Goal: Task Accomplishment & Management: Use online tool/utility

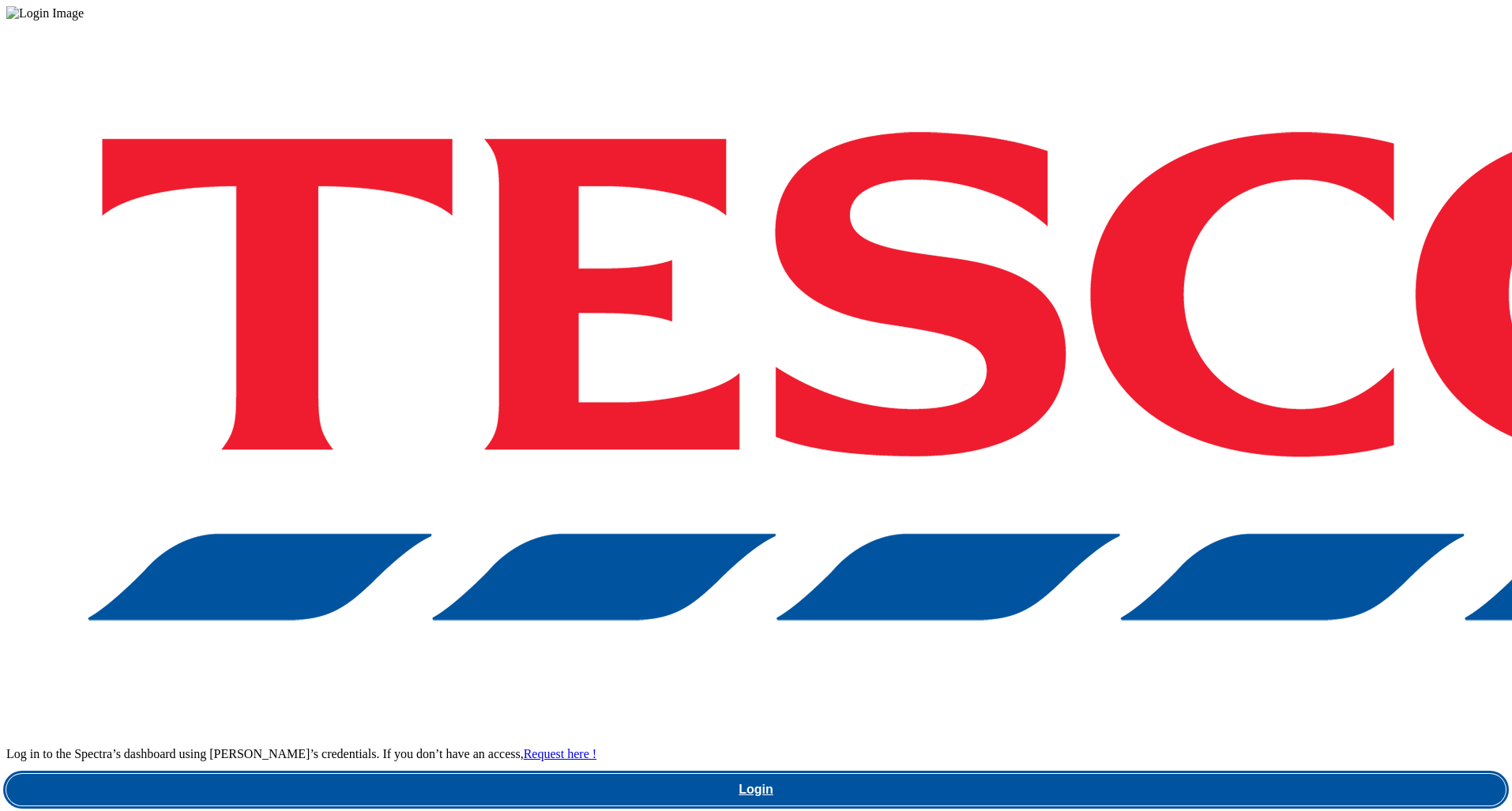
click at [1058, 774] on link "Login" at bounding box center [756, 789] width 1499 height 31
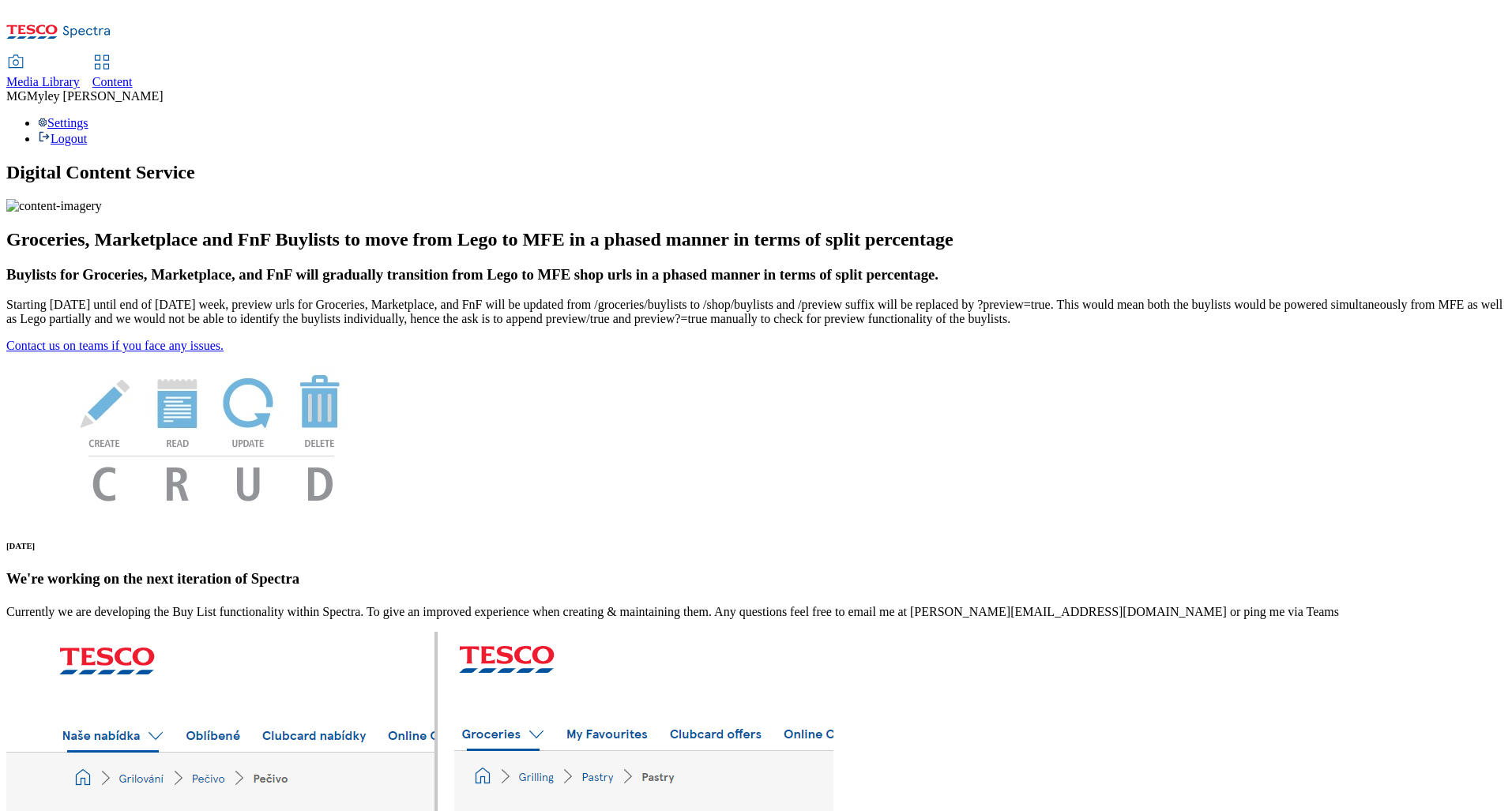
click at [133, 75] on span "Content" at bounding box center [113, 82] width 40 height 14
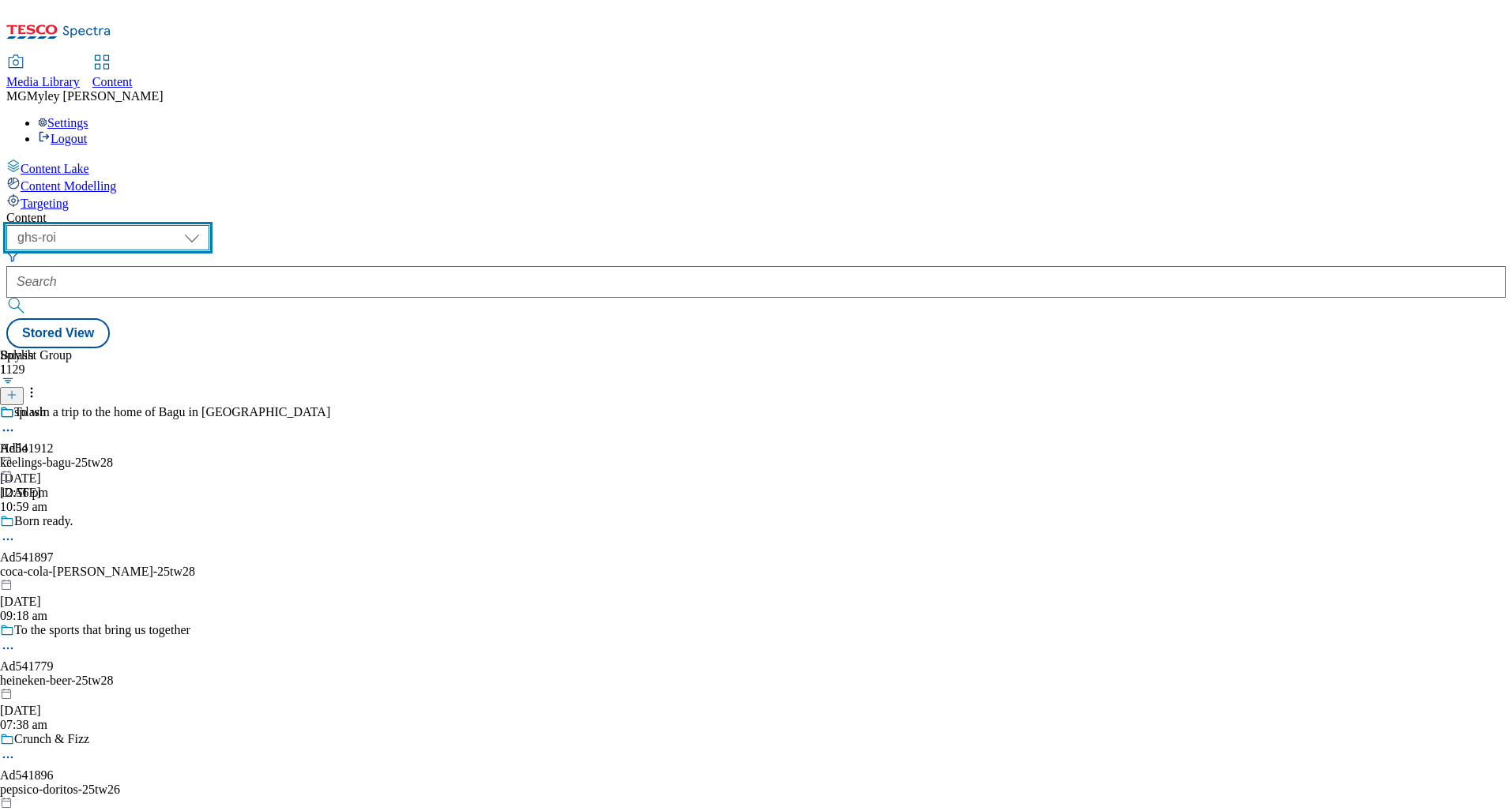
click at [210, 225] on select "ghs-roi ghs-uk" at bounding box center [108, 238] width 203 height 26
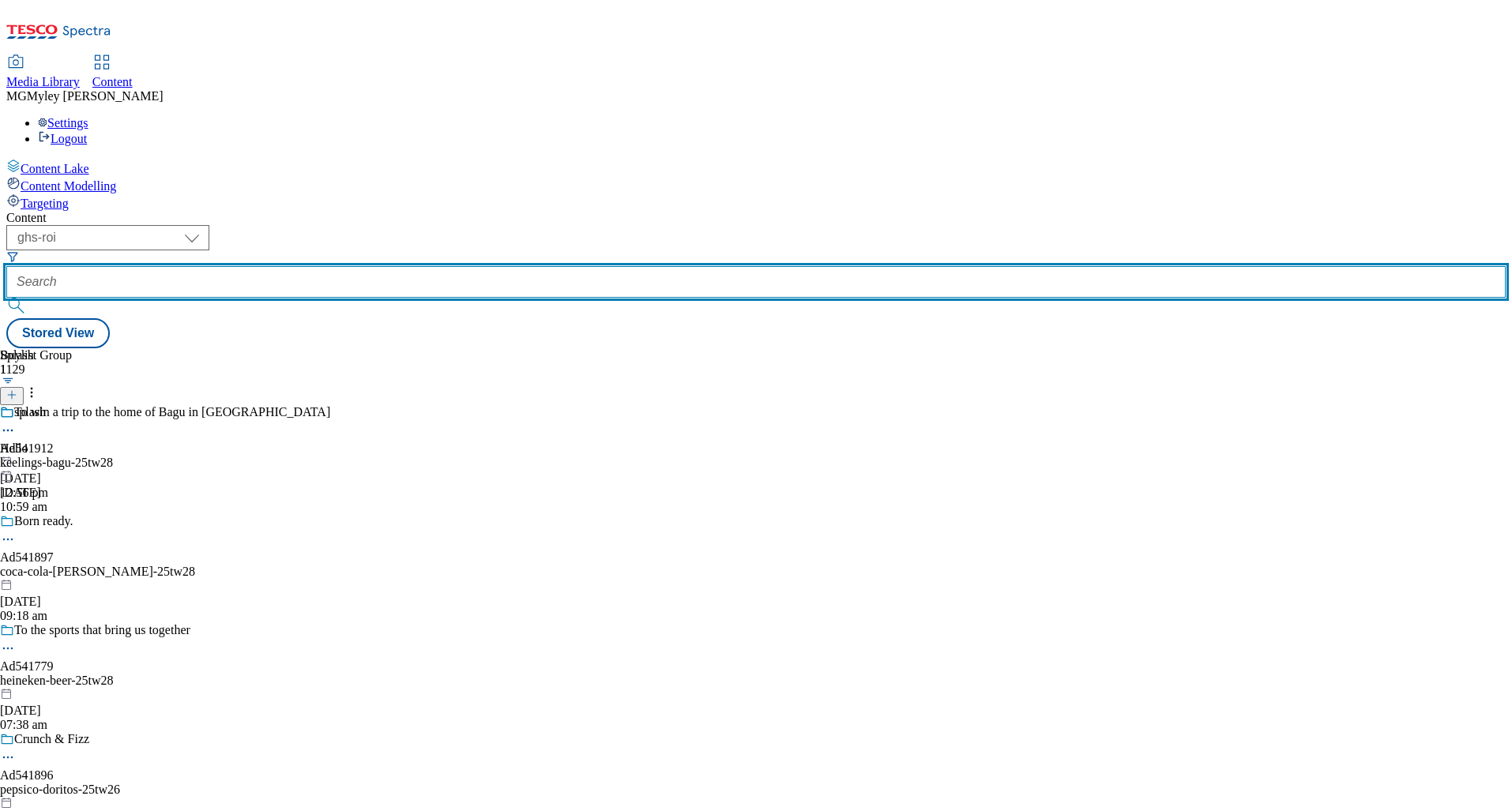
click at [390, 266] on input "text" at bounding box center [756, 282] width 1499 height 31
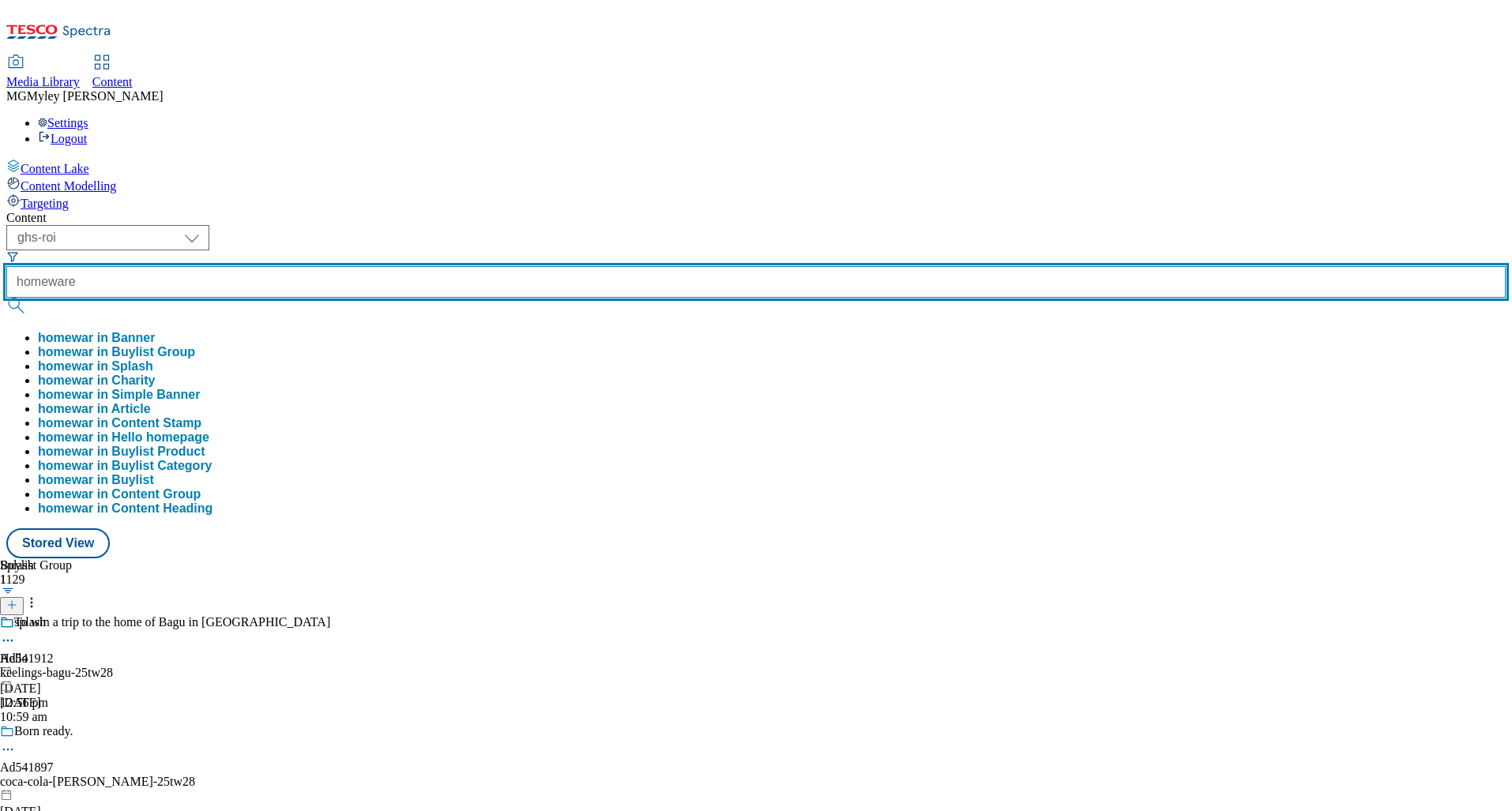
type input "homeware"
click at [6, 298] on button "submit" at bounding box center [18, 306] width 22 height 16
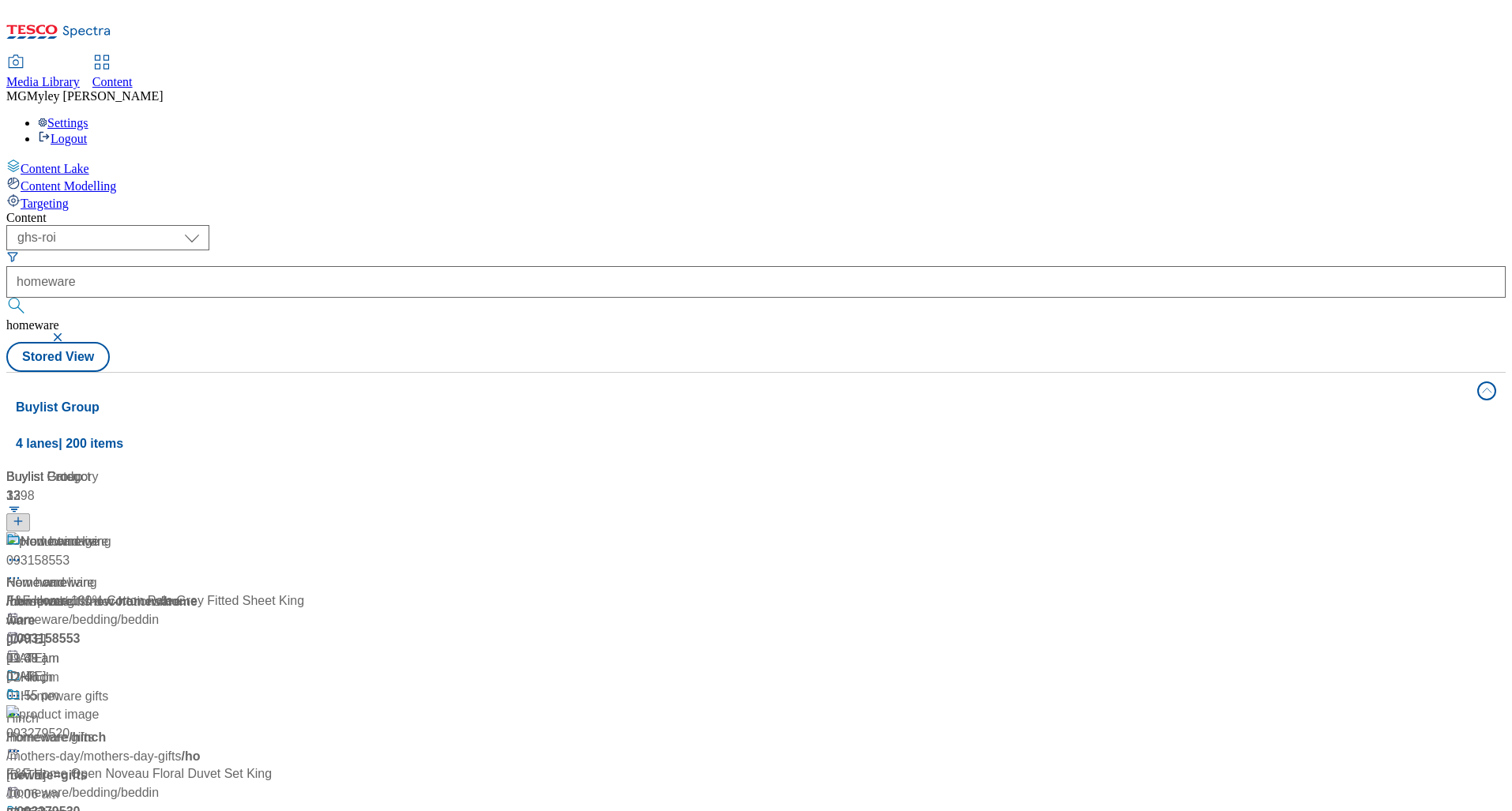
click at [666, 56] on div "Media Library Content MG Myley Grainge Lovick Settings Logout" at bounding box center [756, 101] width 1499 height 90
click at [204, 532] on div "Home and living Home and living / homeware 19 Sept 2024 09:49 am" at bounding box center [105, 600] width 198 height 136
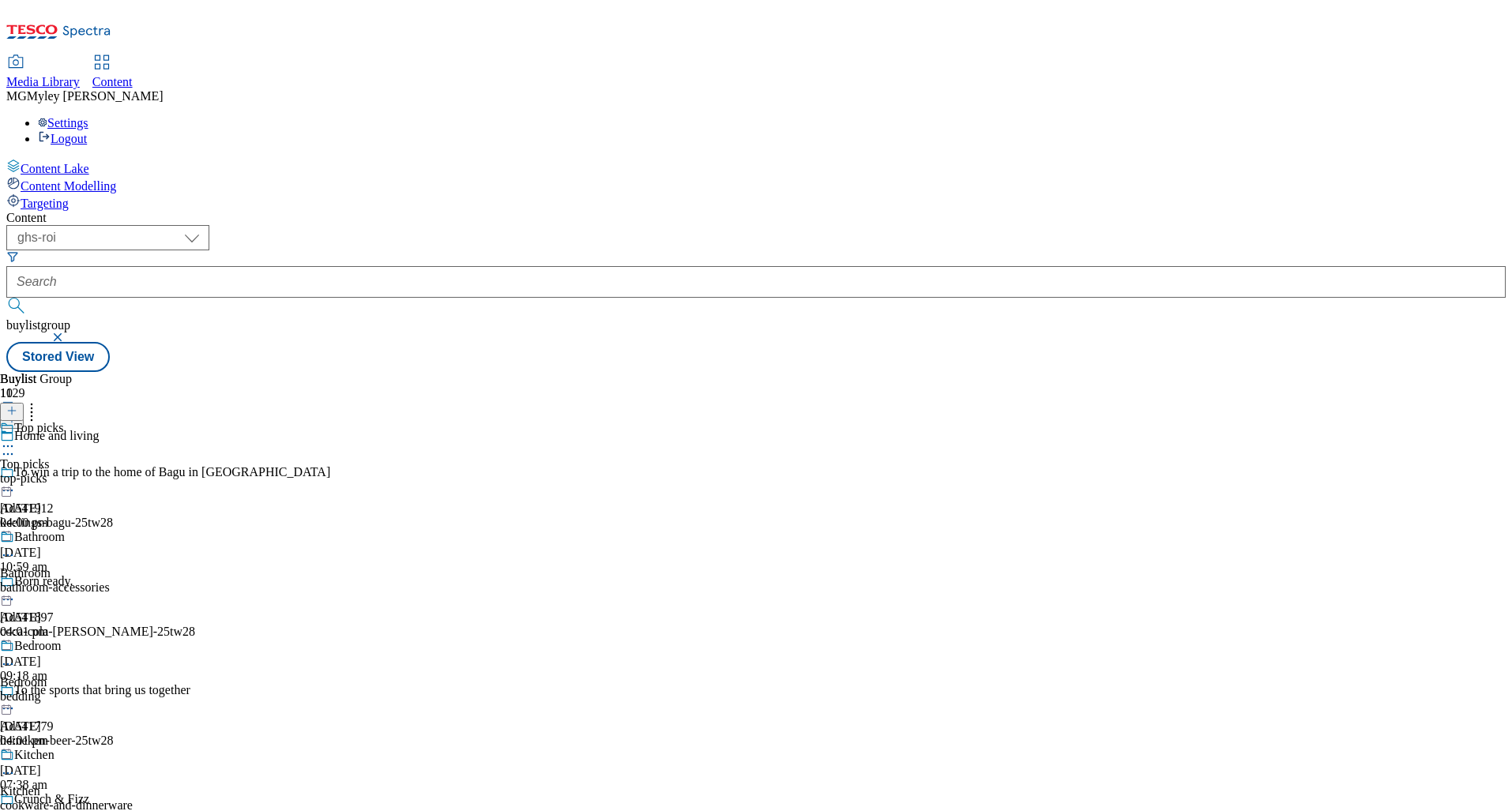
click at [169, 471] on div "top-picks" at bounding box center [84, 478] width 169 height 14
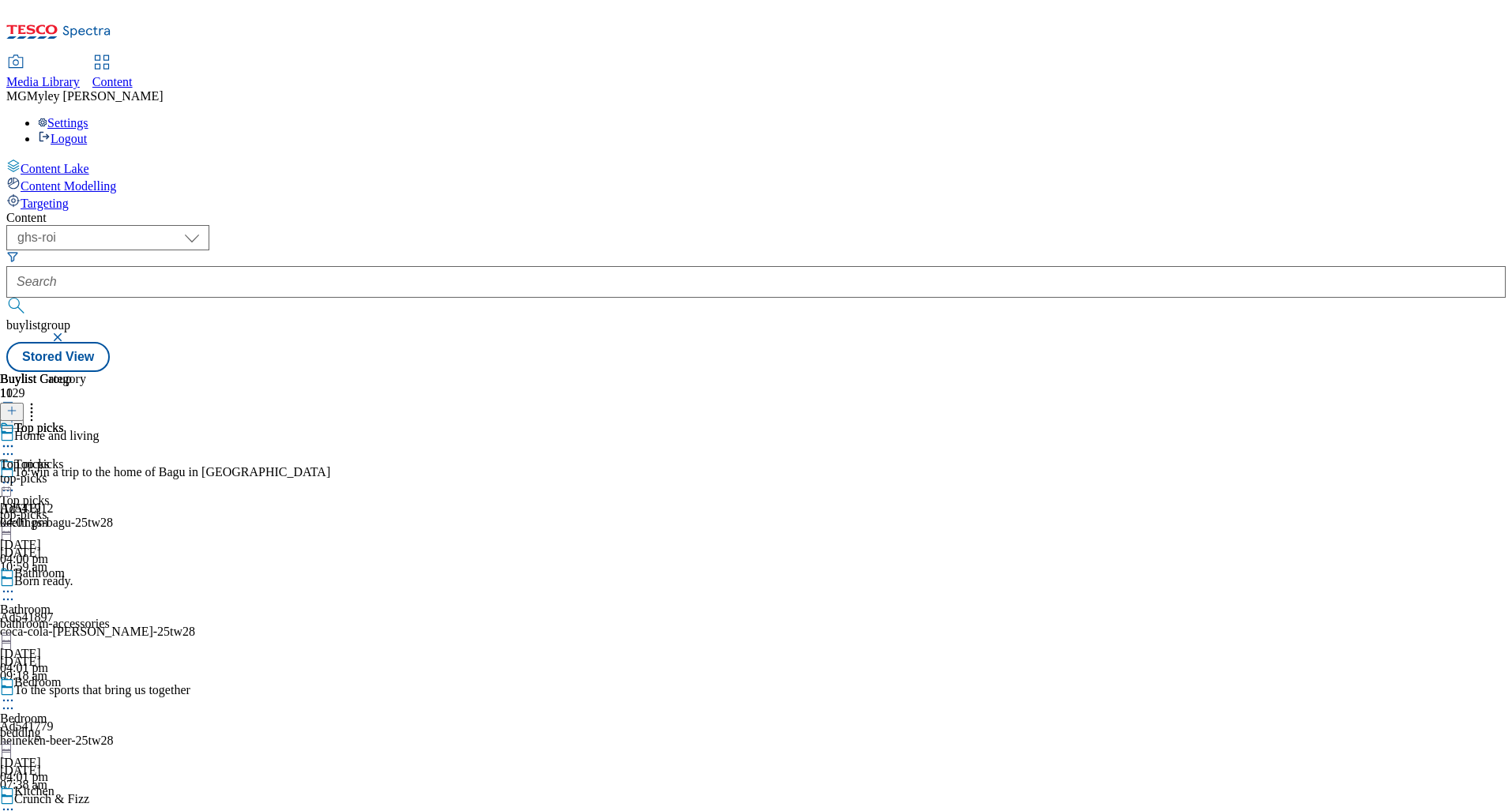
click at [16, 474] on icon at bounding box center [8, 482] width 16 height 16
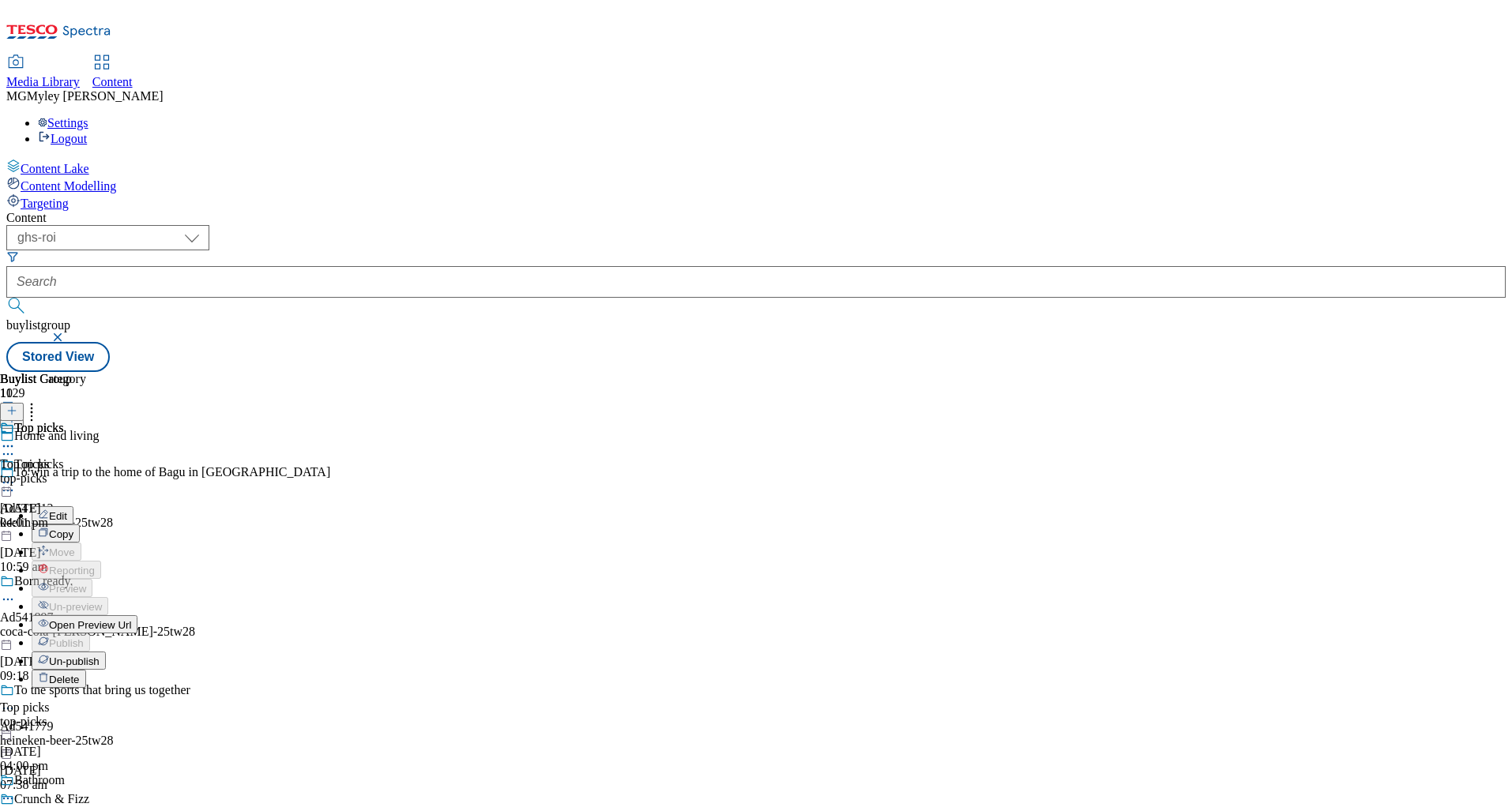
click at [74, 506] on button "Edit" at bounding box center [52, 515] width 42 height 18
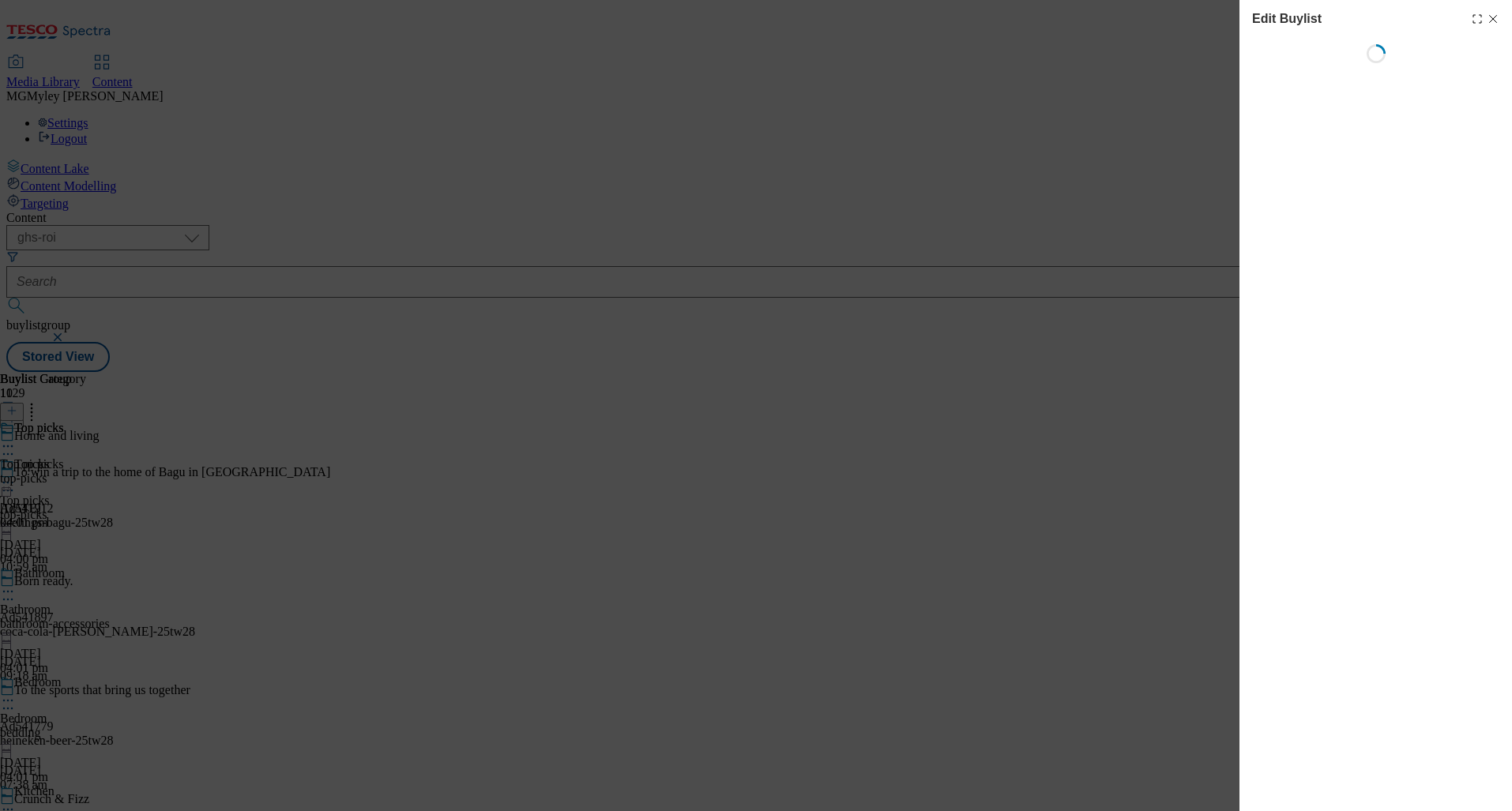
select select "evergreen"
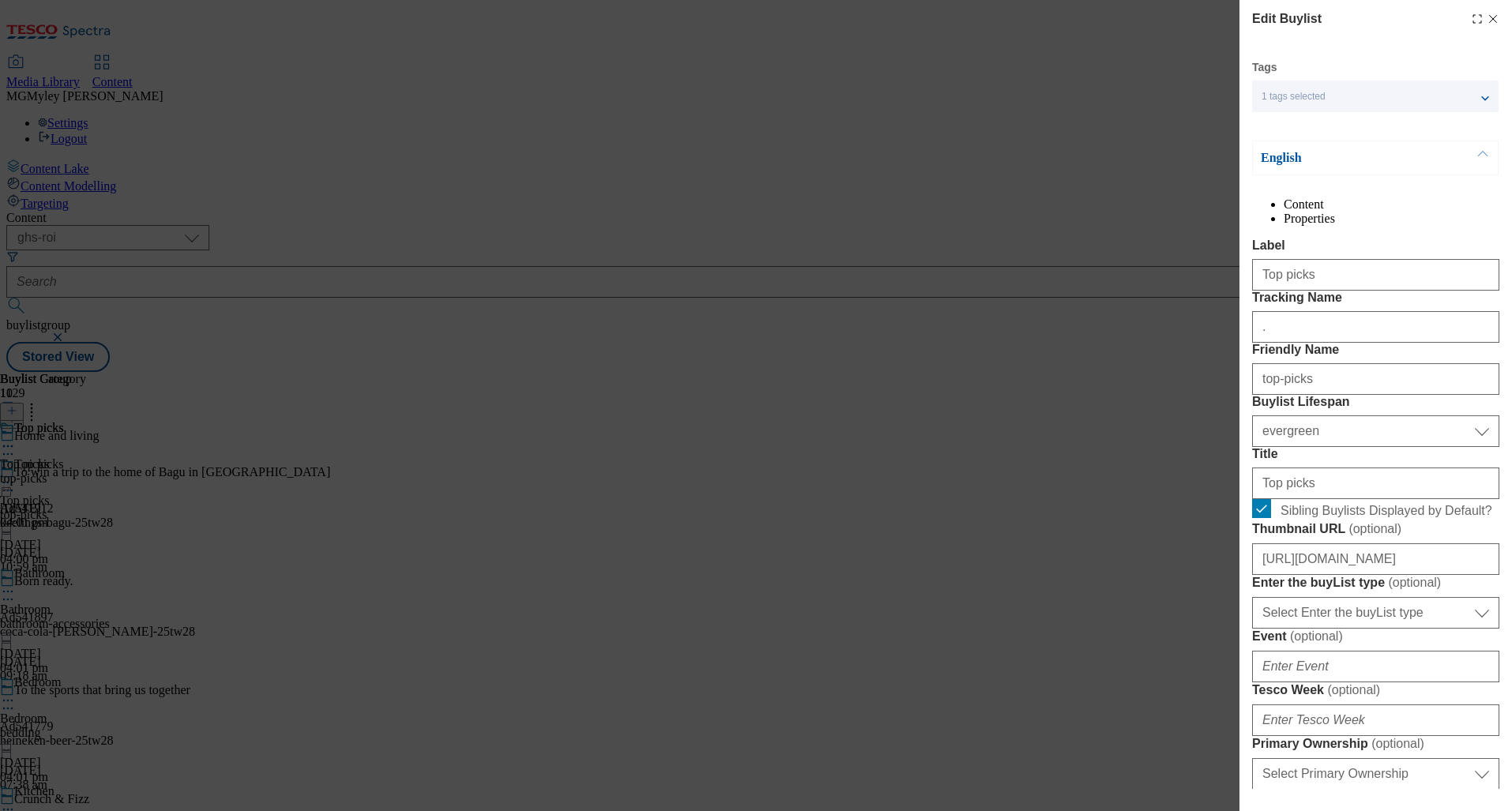
select select "Banner"
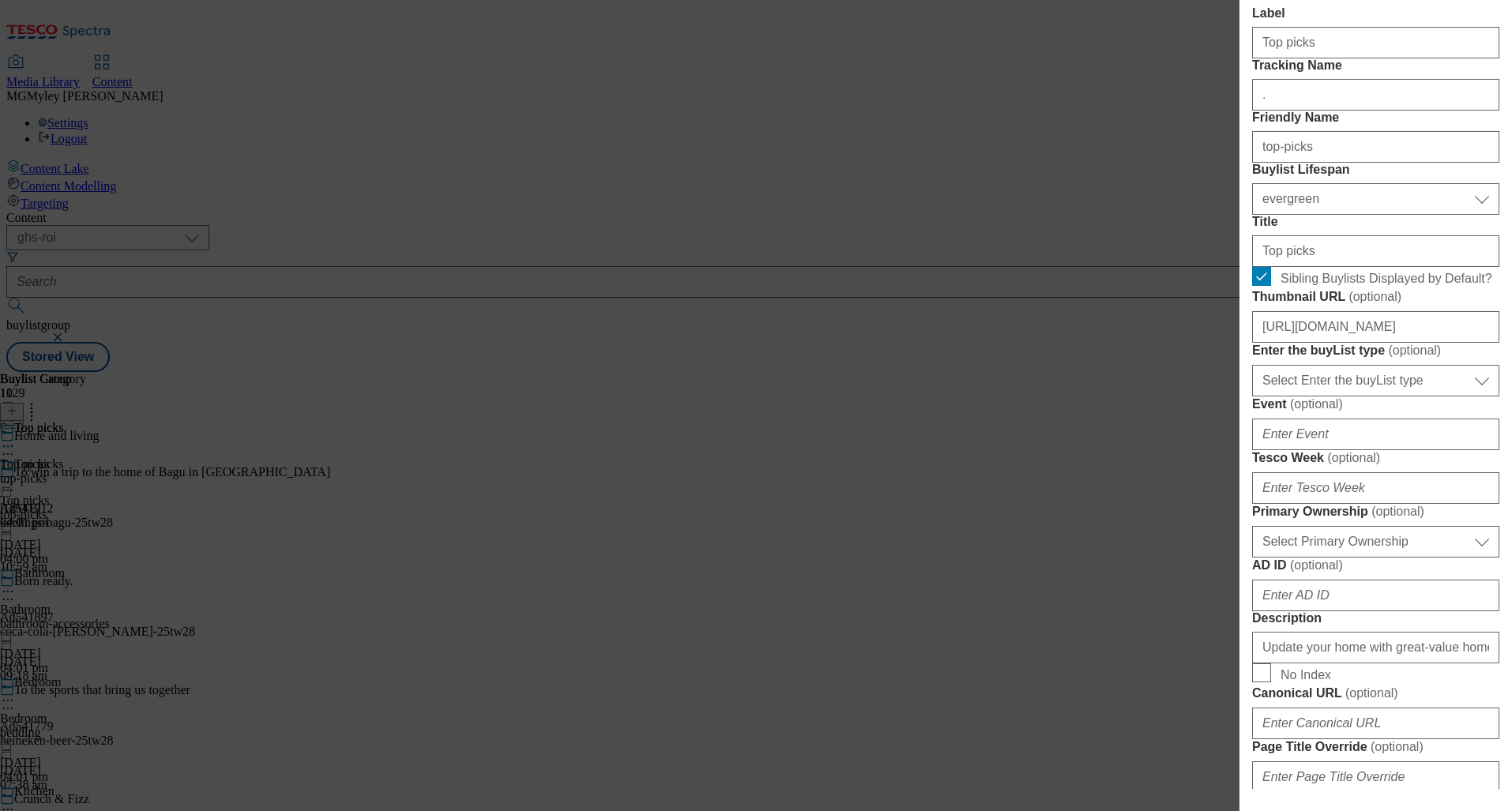
scroll to position [254, 0]
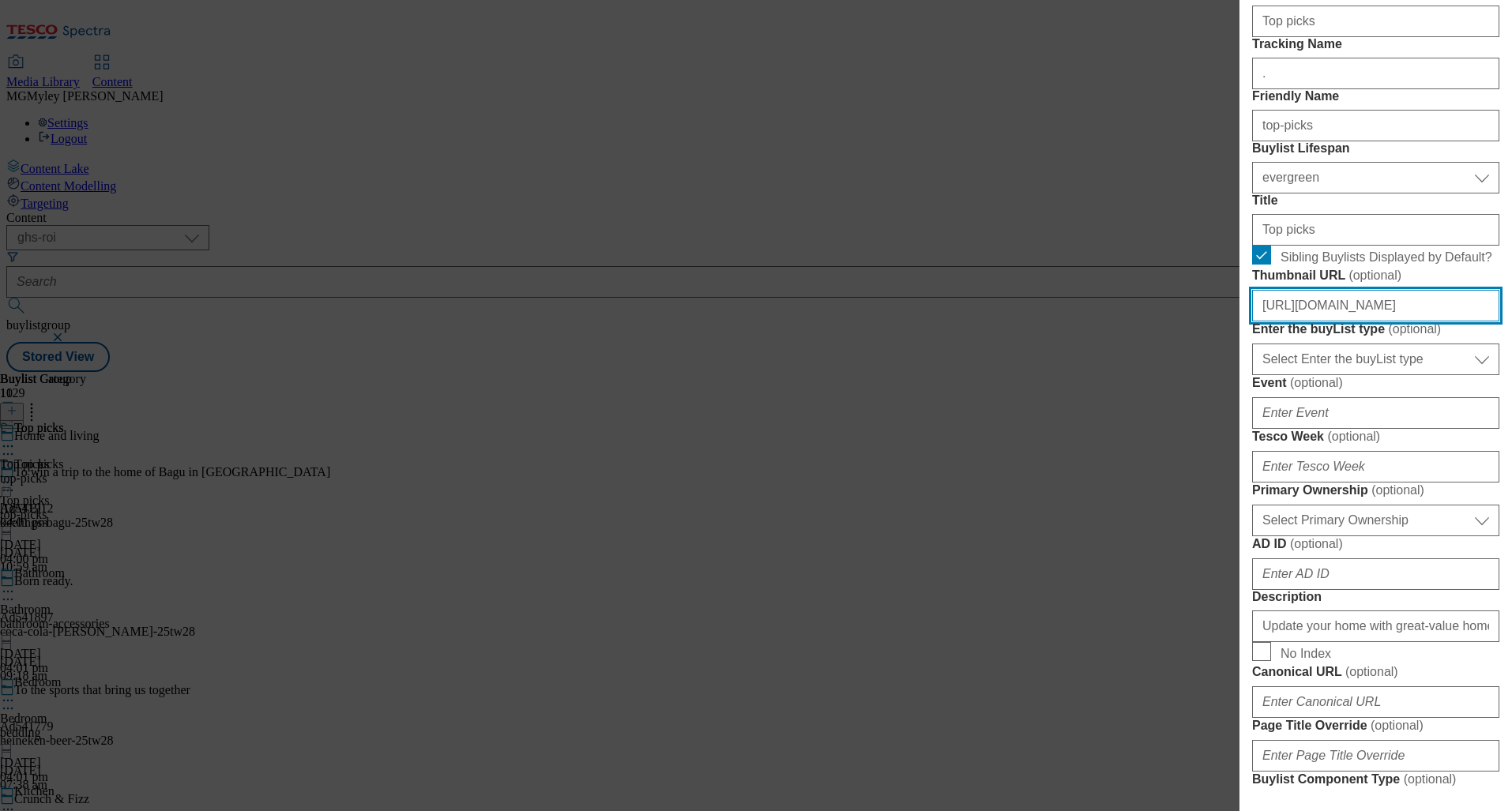
click at [1339, 322] on input "https://digitalcontent.api.tesco.com/v2/media/ghs-roi/651ea653-afcd-4f14-8e62-4…" at bounding box center [1375, 305] width 247 height 31
paste input "7fdae5d9-73a6-4466-9784-058392dcfc8b/2518-BLThumbnail-Household-TopPicks"
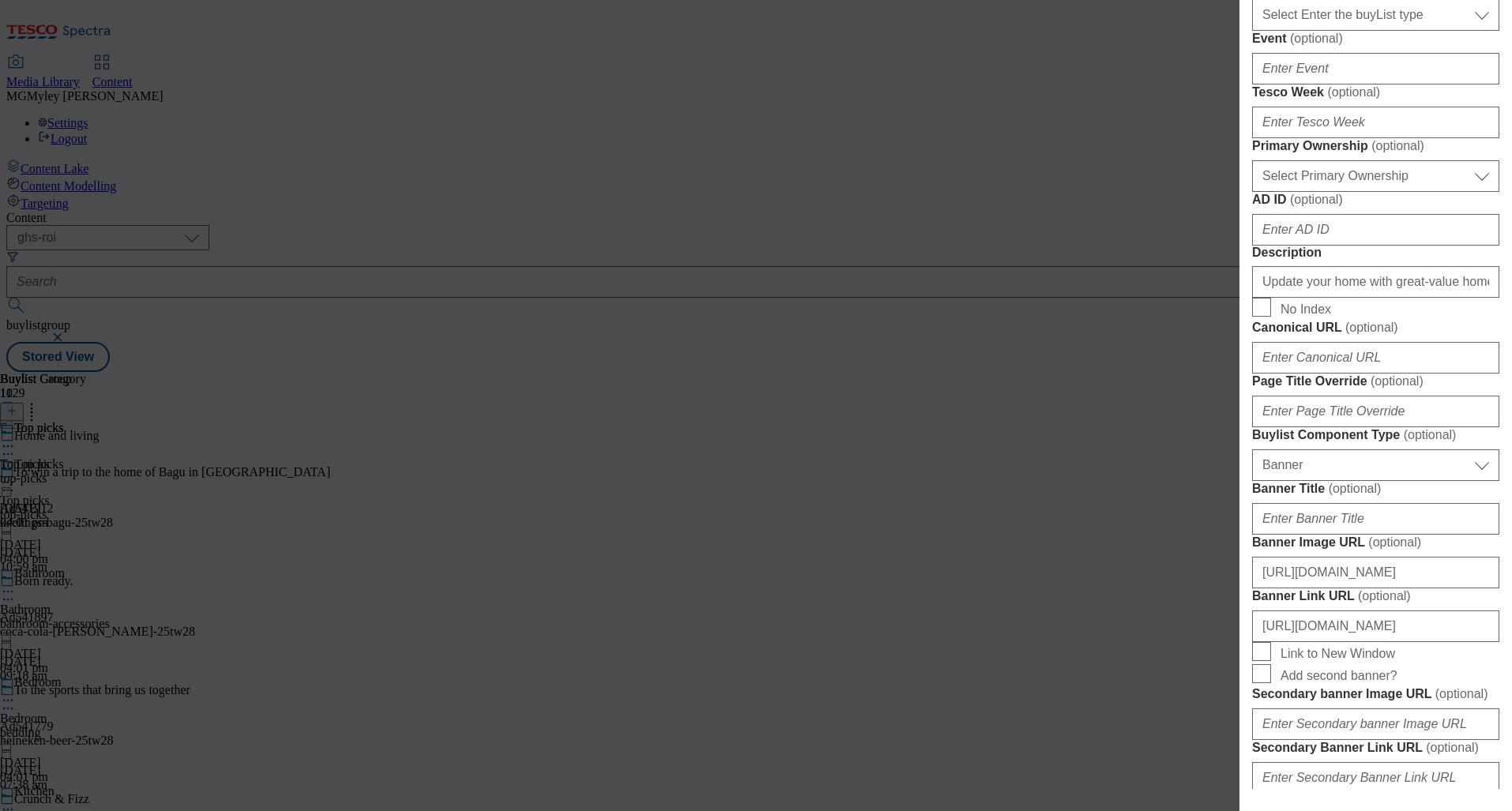
scroll to position [1471, 0]
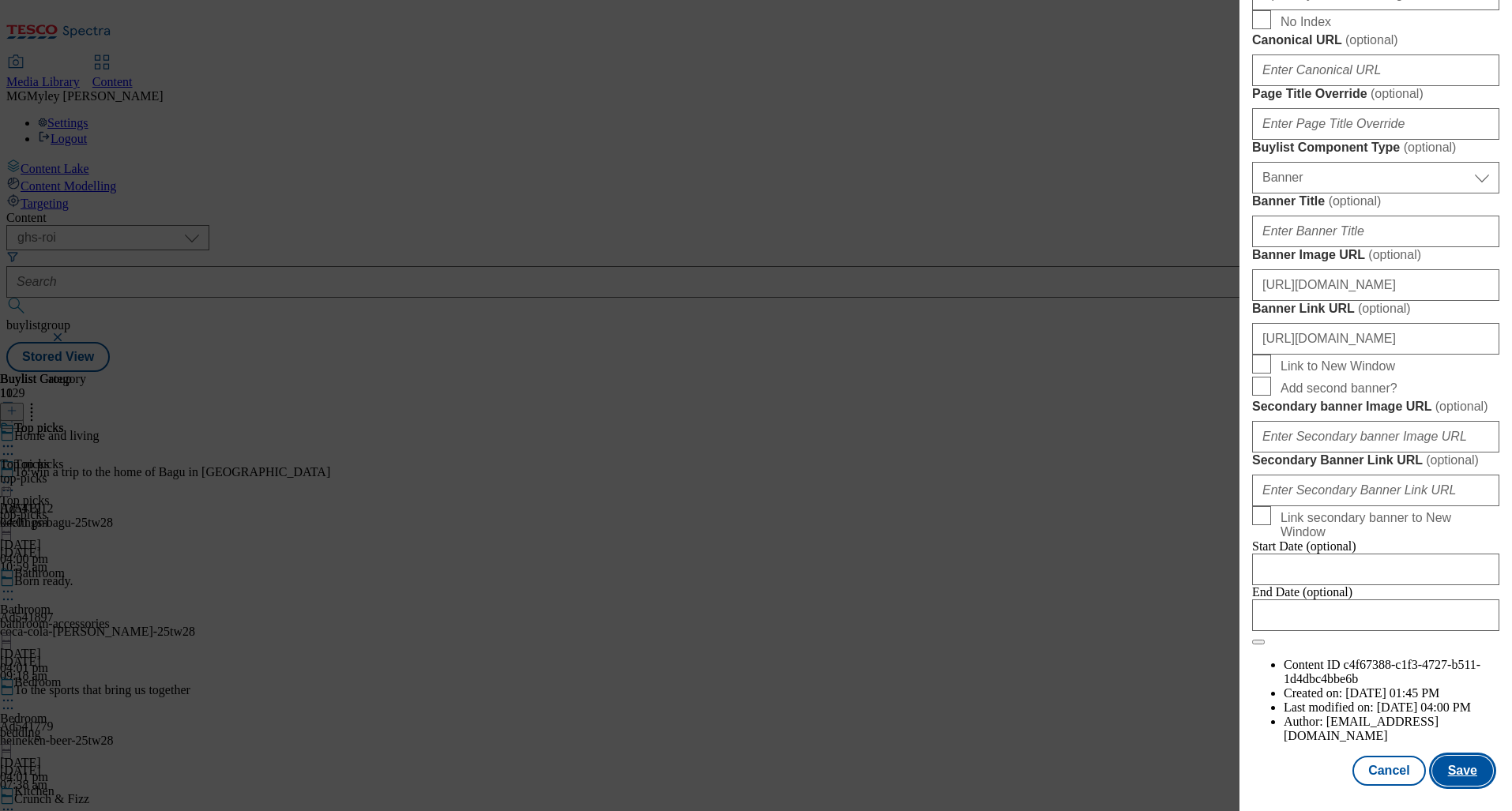
type input "https://digitalcontent.api.tesco.com/v2/media/ghs-roi/7fdae5d9-73a6-4466-9784-0…"
click at [1446, 777] on button "Save" at bounding box center [1462, 771] width 61 height 30
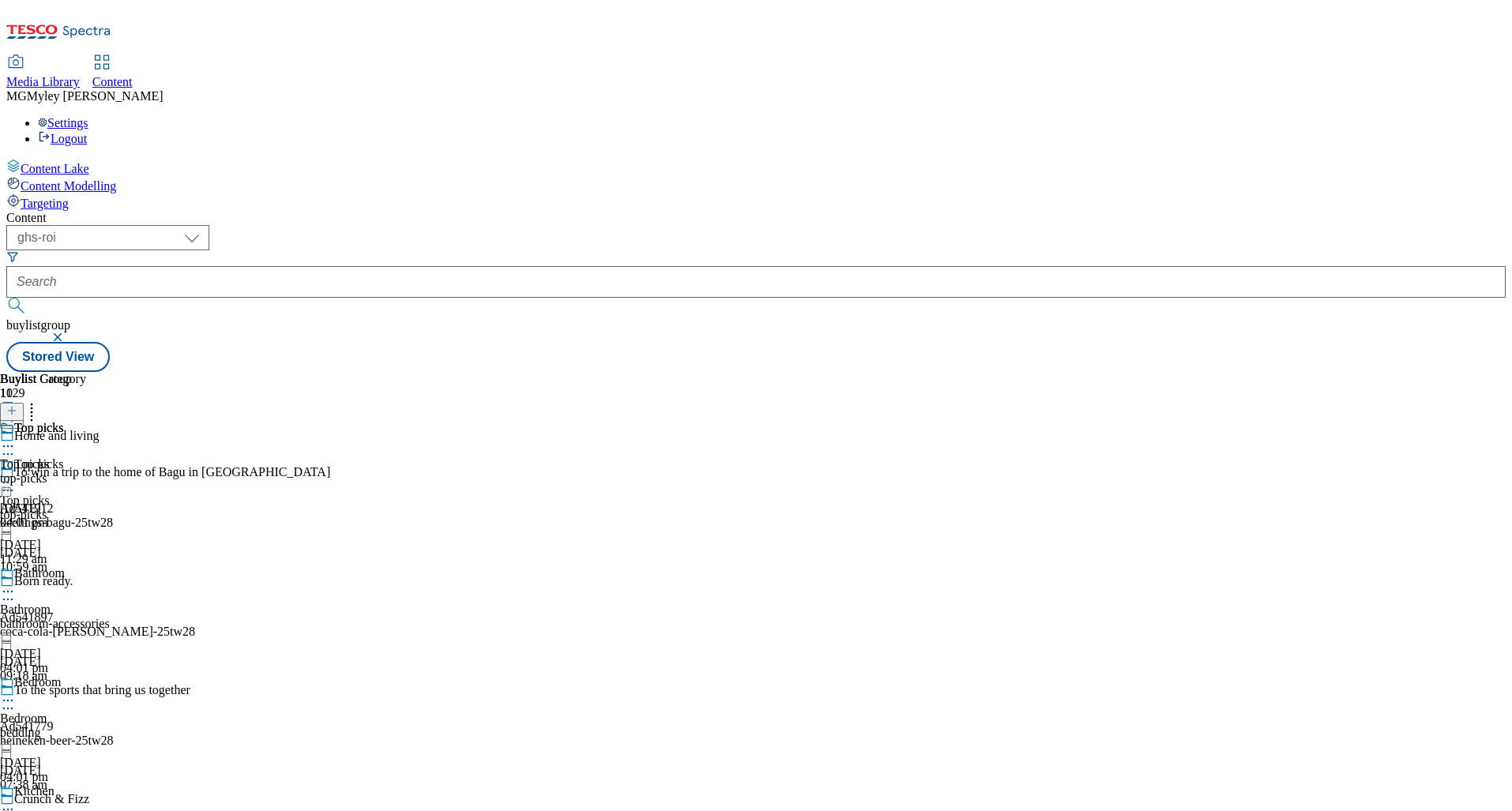
click at [16, 474] on icon at bounding box center [8, 482] width 16 height 16
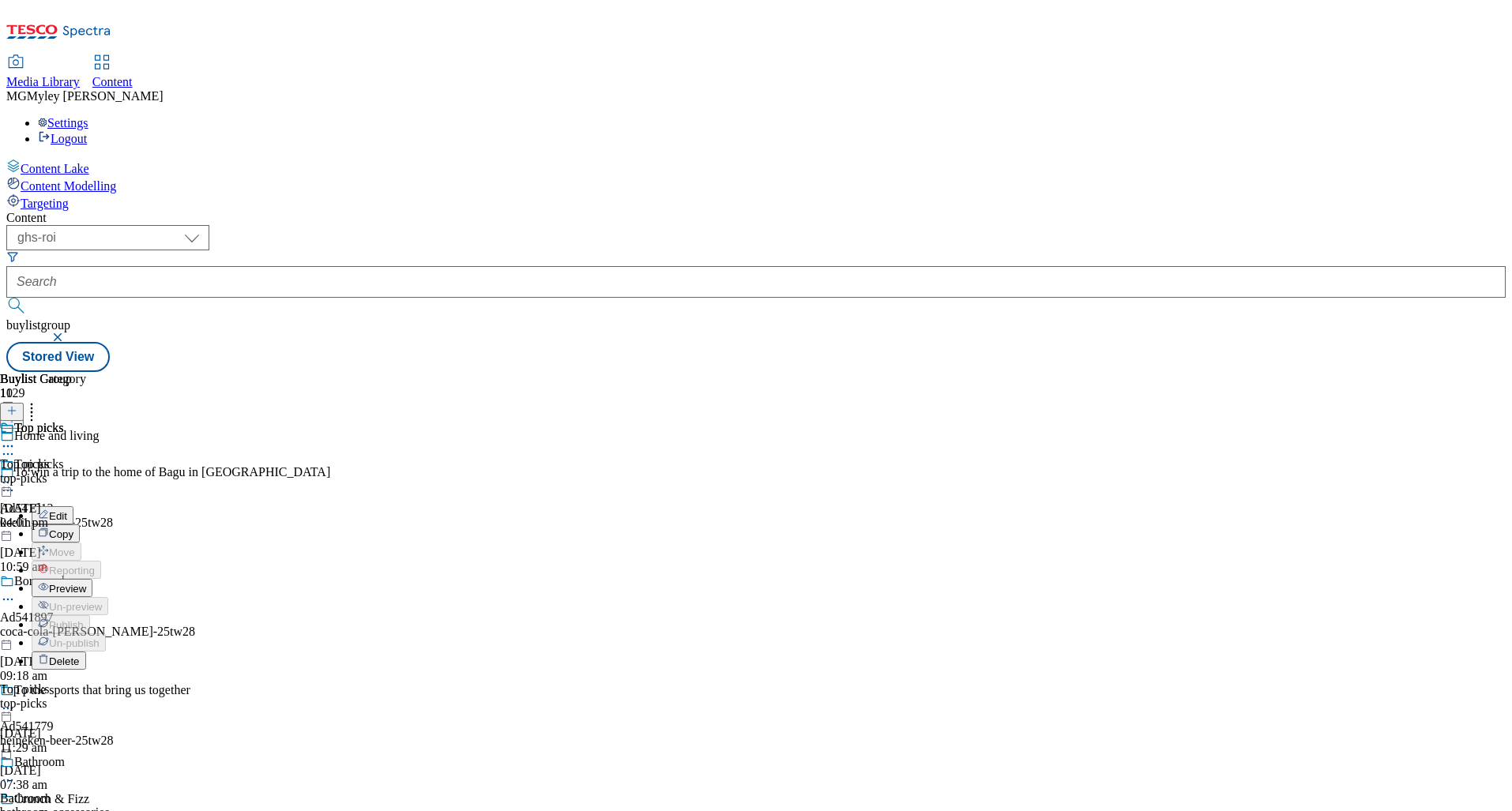
click at [86, 583] on span "Preview" at bounding box center [67, 589] width 37 height 12
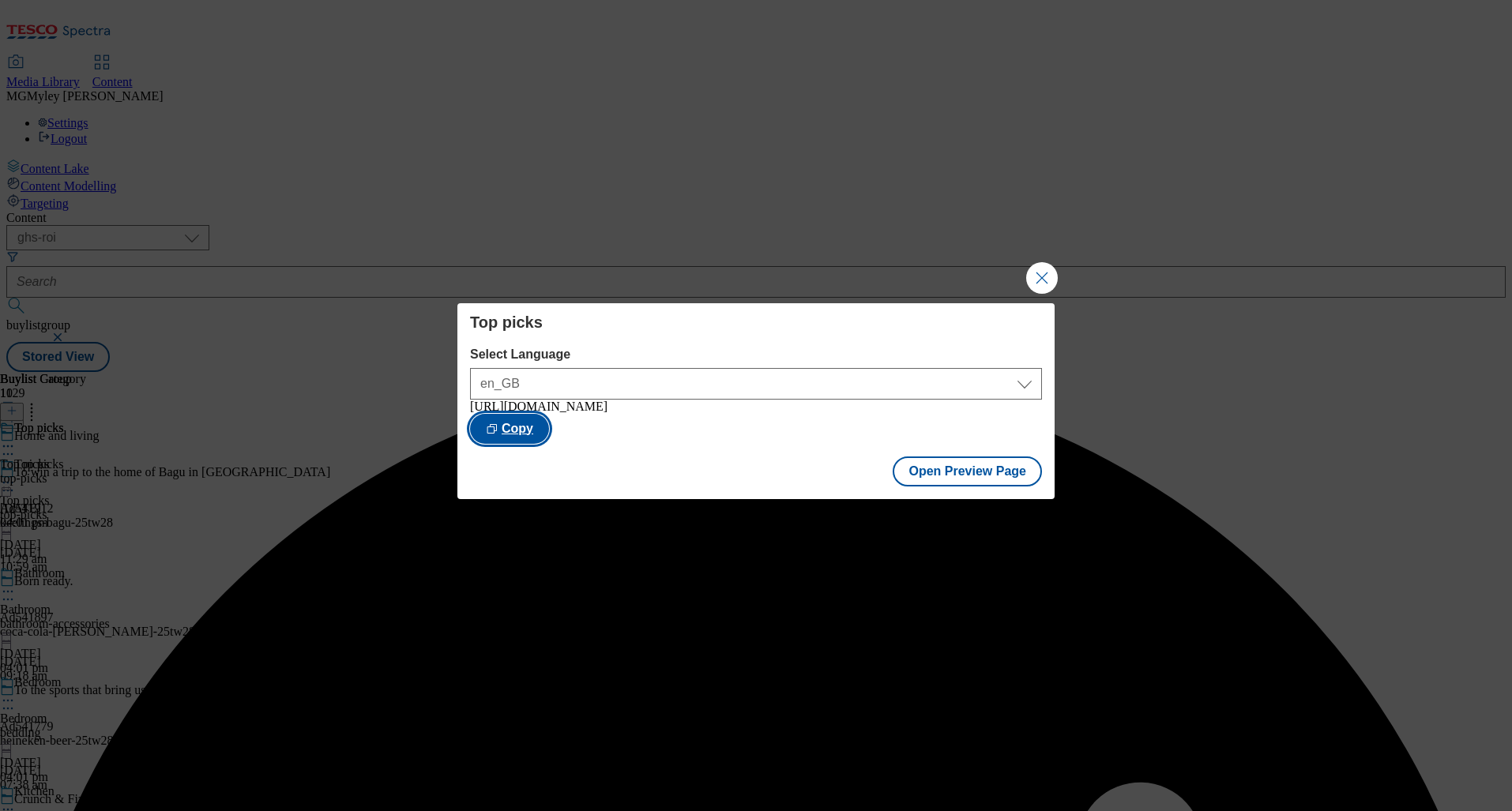
click at [549, 441] on button "Copy" at bounding box center [509, 429] width 79 height 30
click at [966, 478] on button "Open Preview Page" at bounding box center [967, 472] width 150 height 30
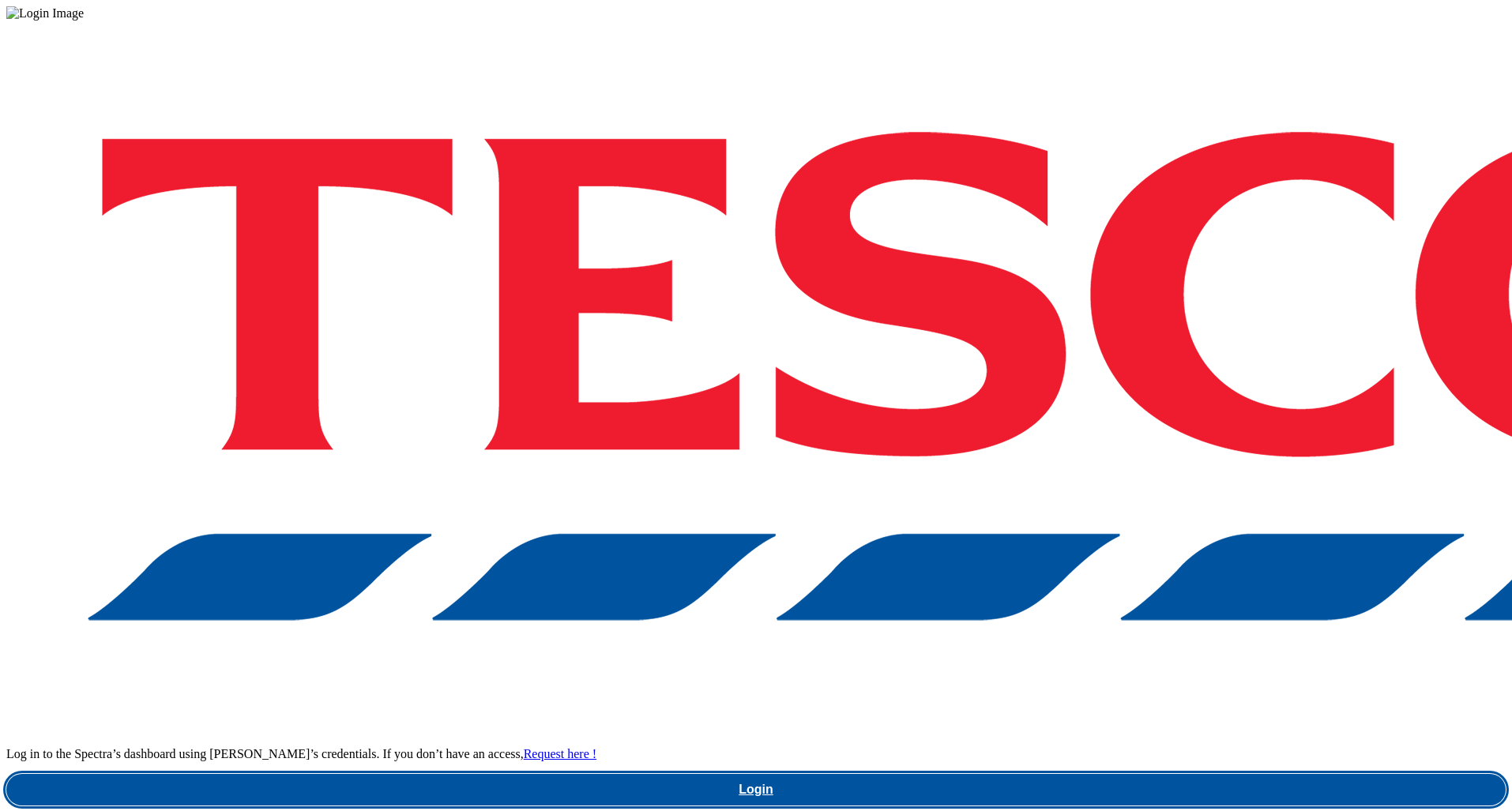
click at [1137, 774] on link "Login" at bounding box center [756, 789] width 1499 height 31
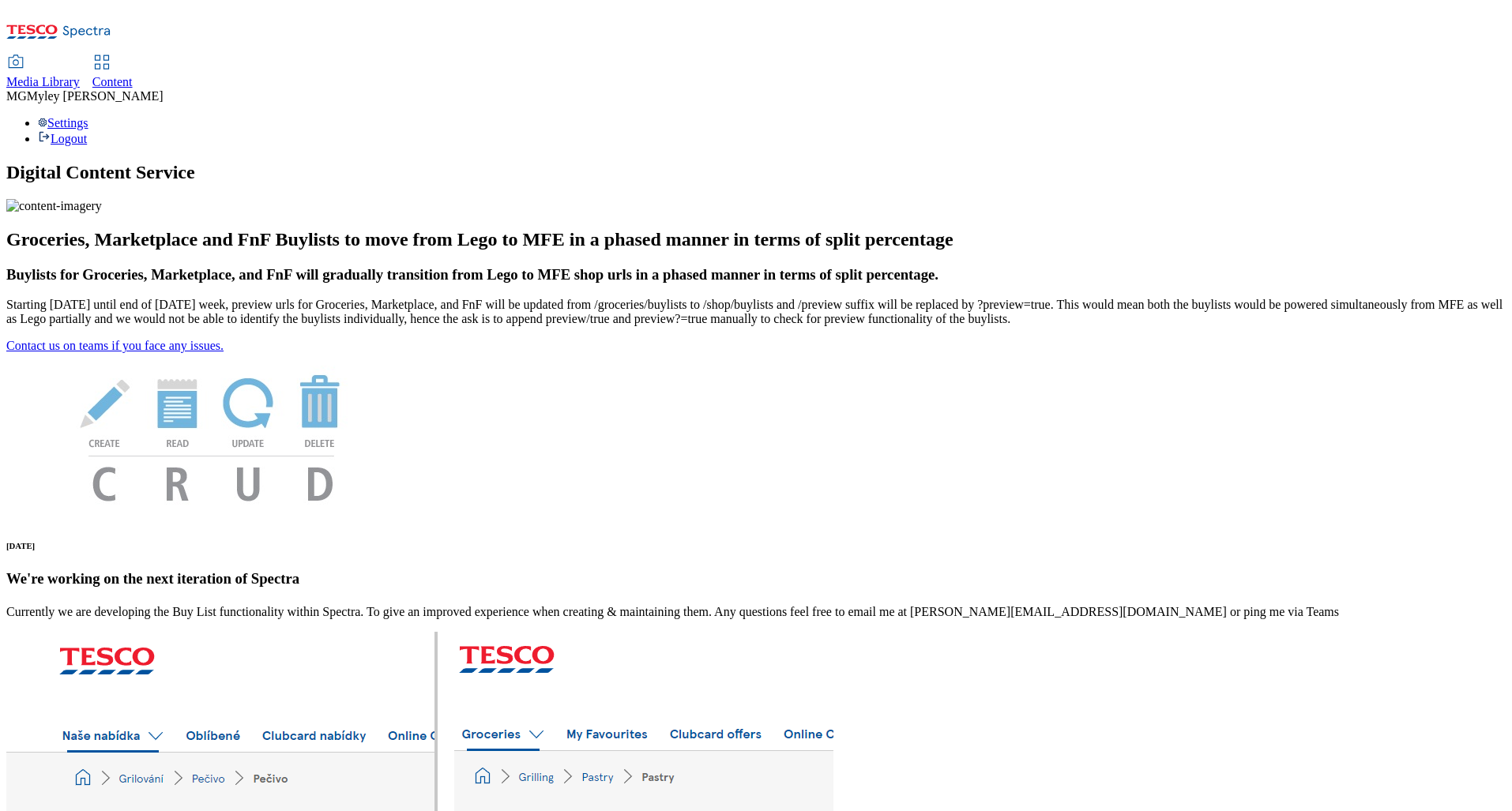
click at [133, 56] on link "Content" at bounding box center [113, 72] width 40 height 33
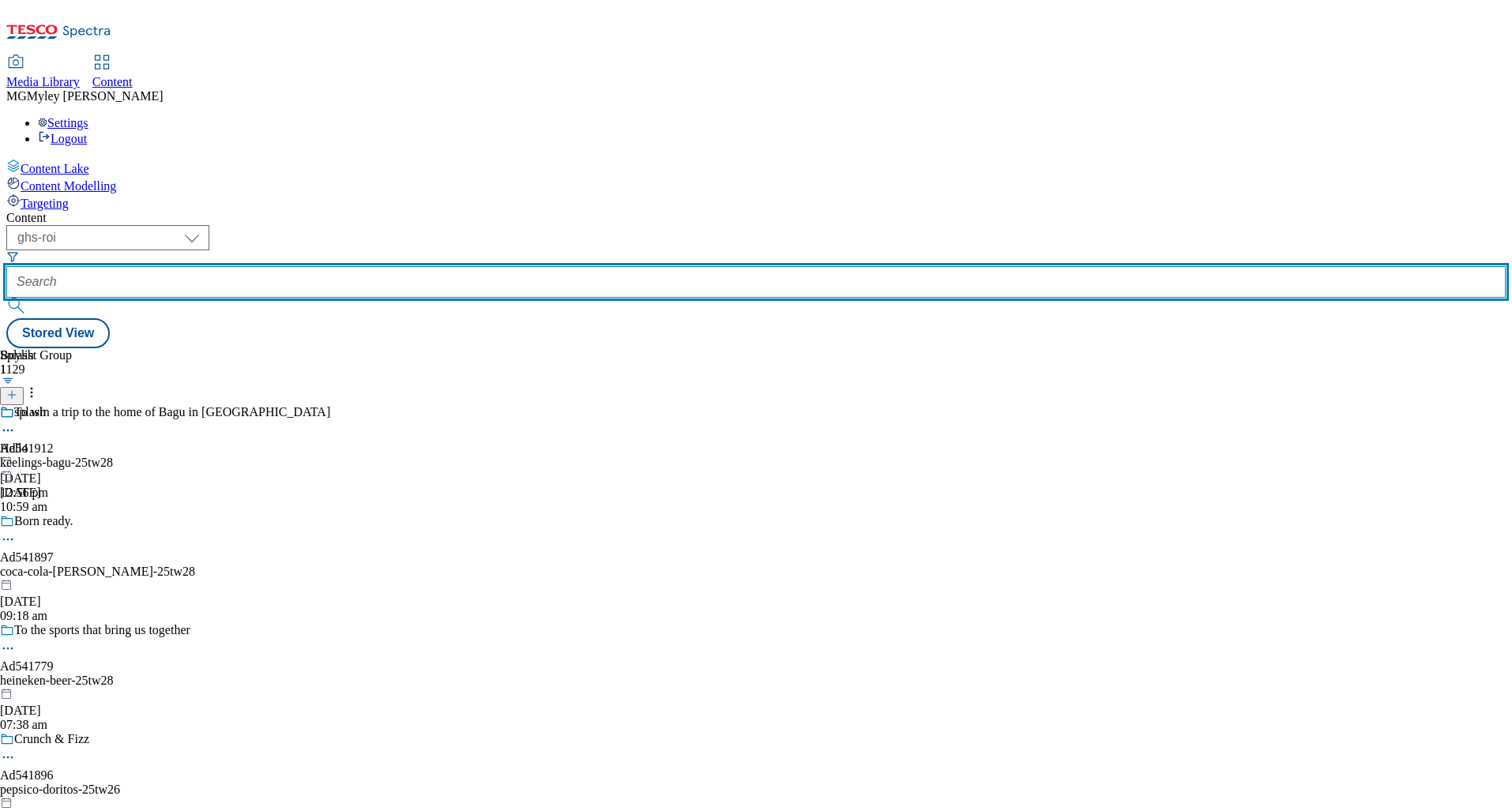
click at [363, 266] on input "text" at bounding box center [756, 282] width 1499 height 31
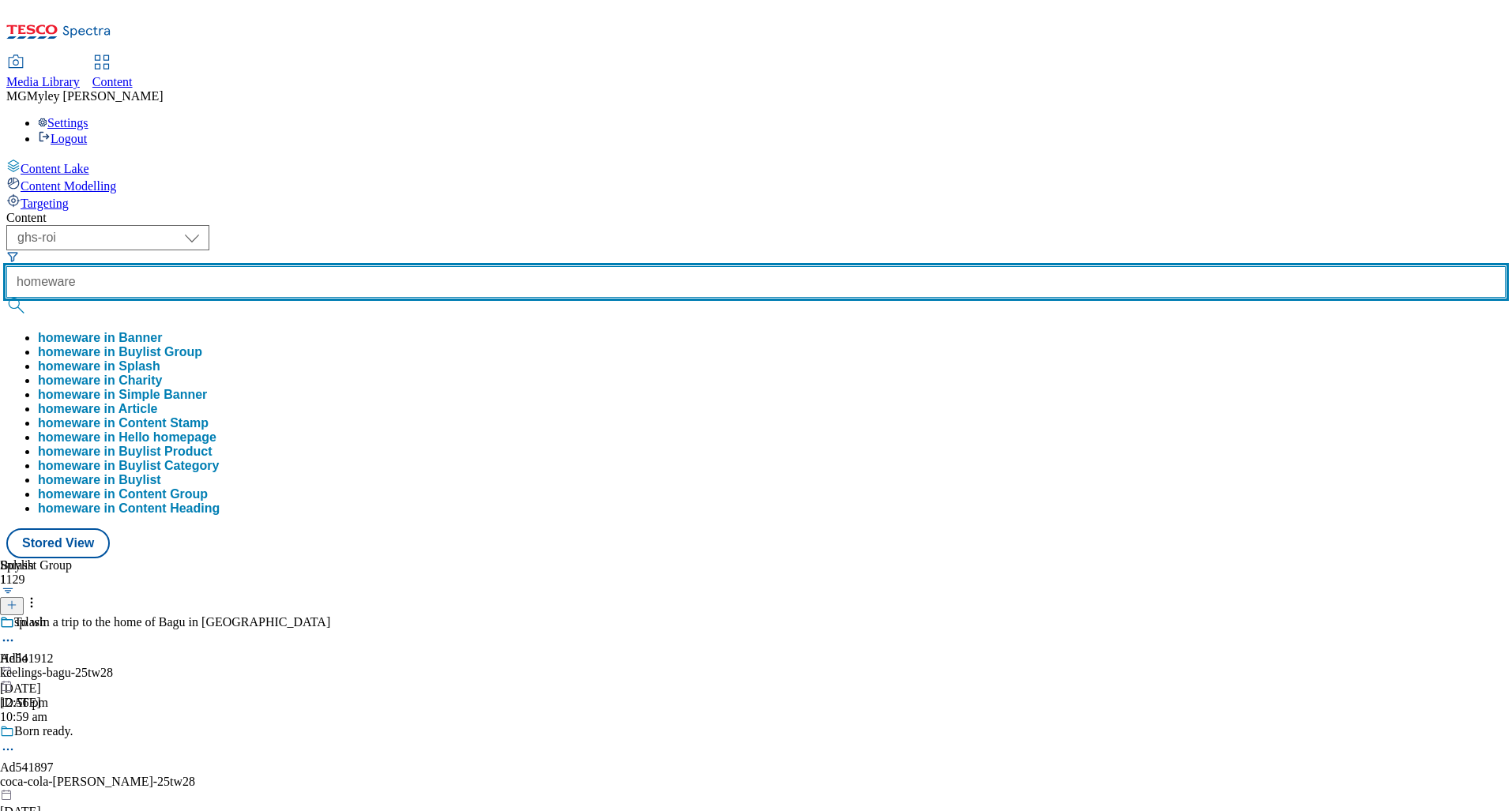
type input "homeware"
click at [6, 298] on button "submit" at bounding box center [18, 306] width 22 height 16
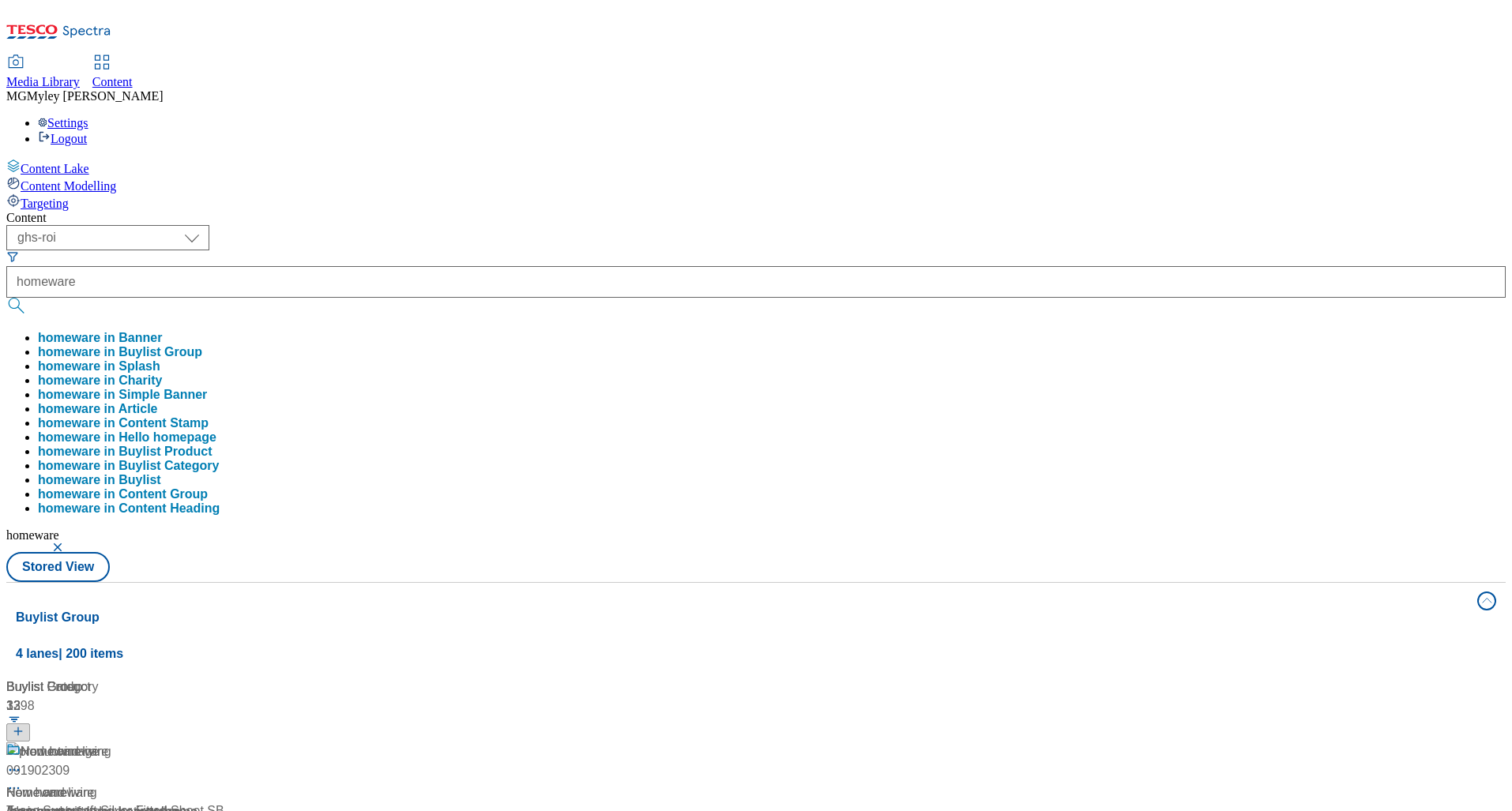
click at [651, 225] on div "( optional ) ghs-roi ghs-uk ghs-roi homeware homeware in Banner homeware in Buy…" at bounding box center [756, 403] width 1499 height 357
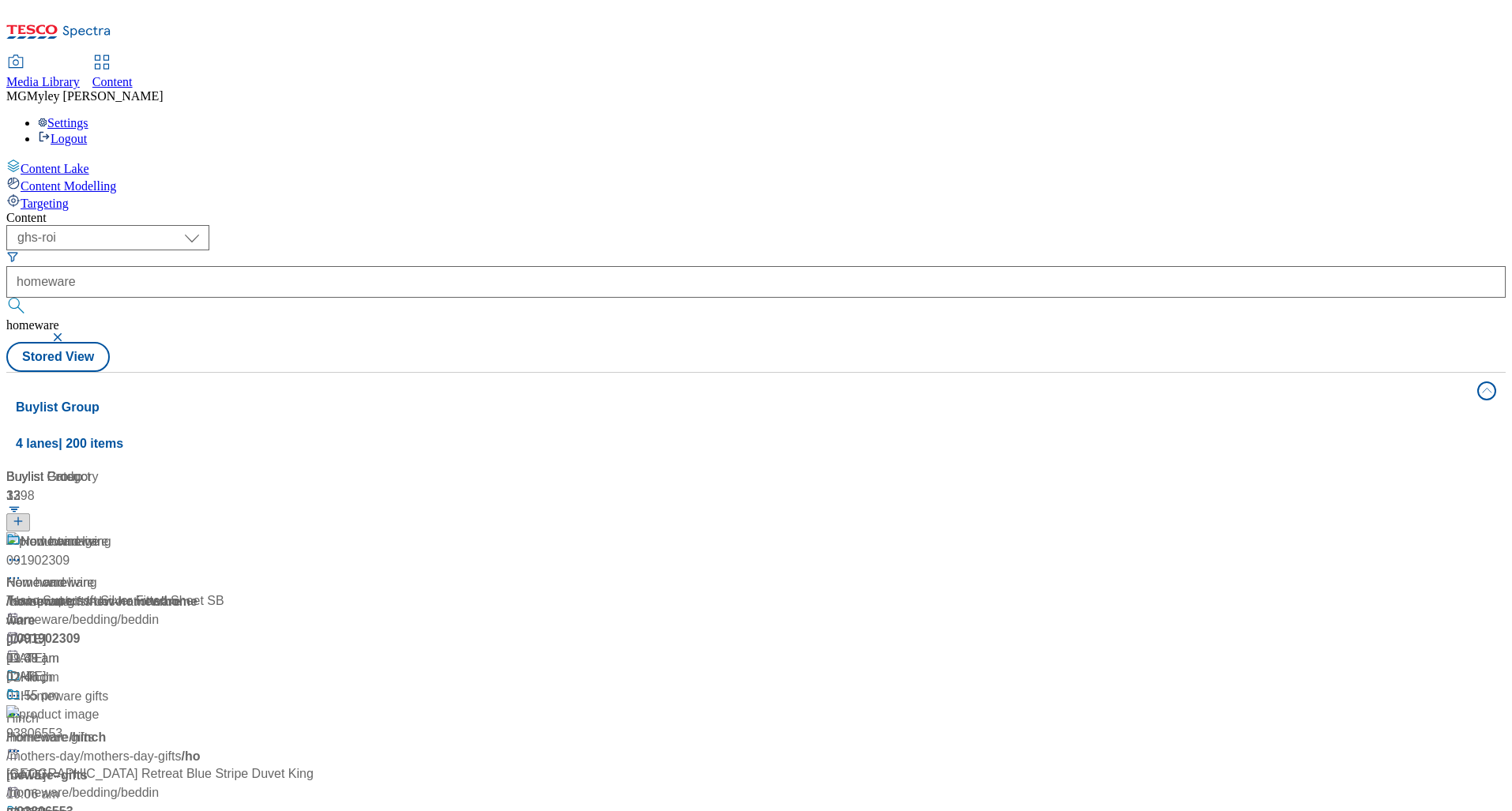
click at [204, 532] on div "Home and living Home and living / homeware 19 Sept 2024 09:49 am" at bounding box center [105, 600] width 198 height 136
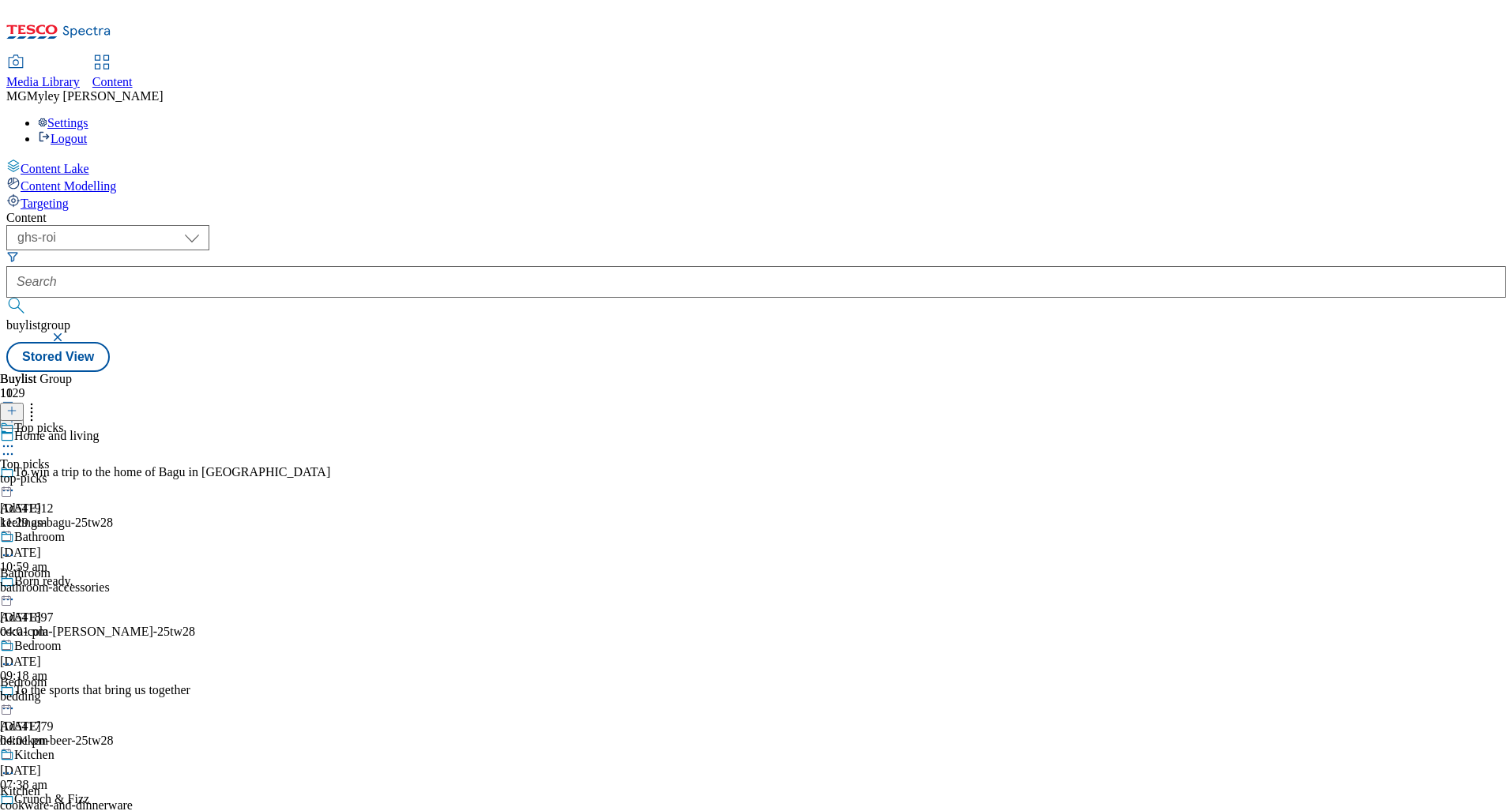
click at [169, 471] on div "top-picks" at bounding box center [84, 478] width 169 height 14
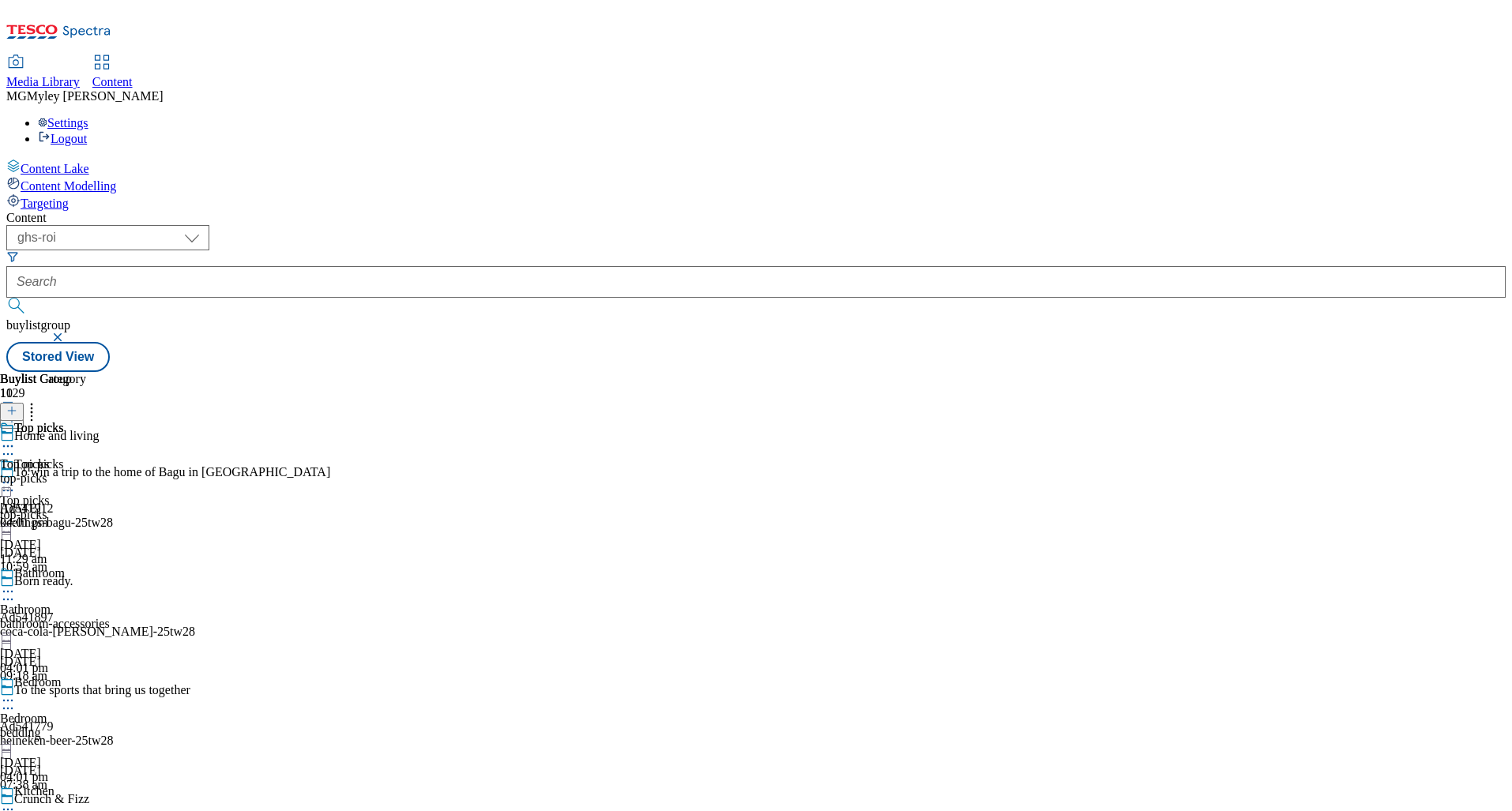
click at [16, 474] on icon at bounding box center [8, 482] width 16 height 16
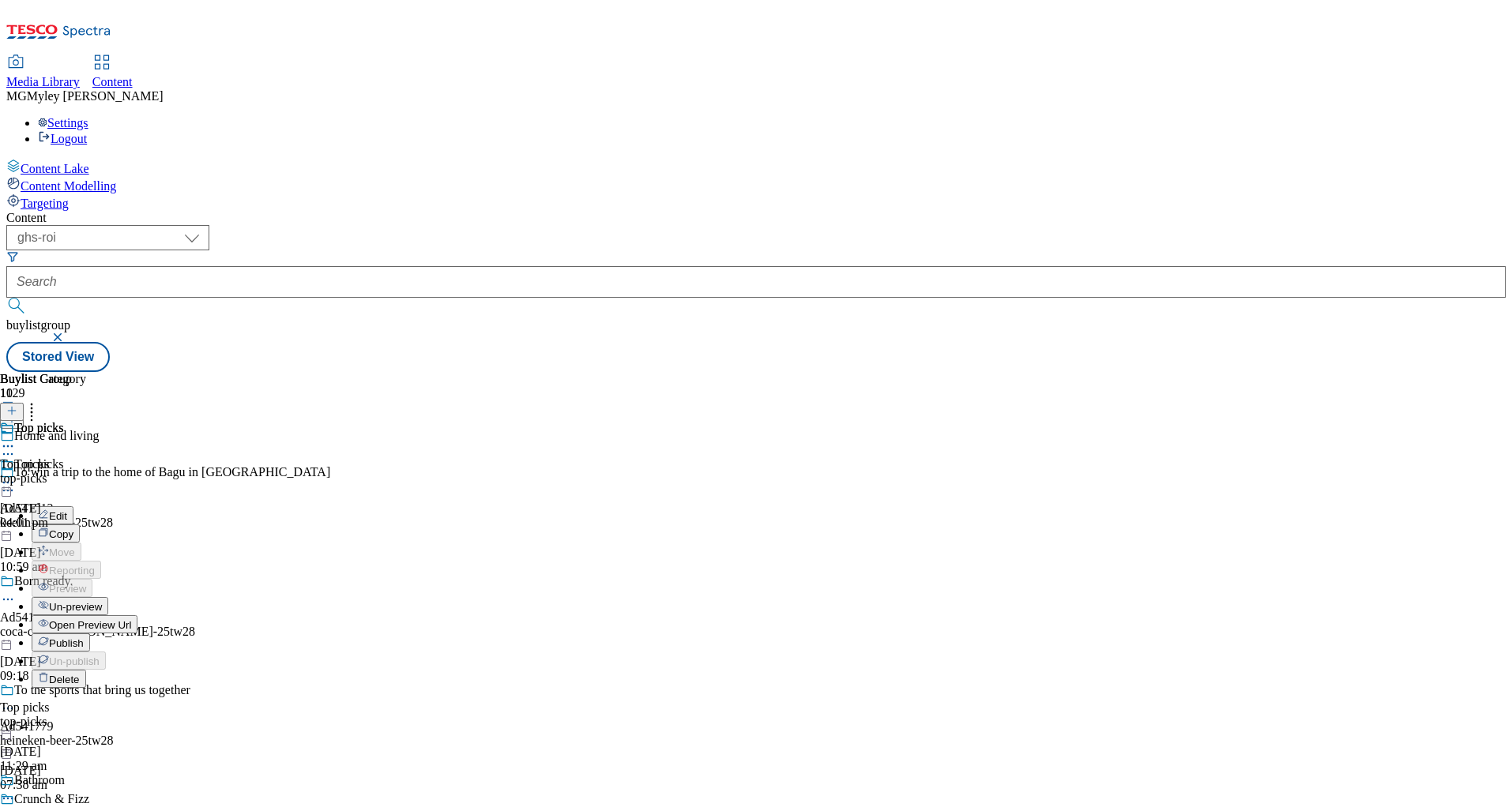
click at [90, 633] on button "Publish" at bounding box center [60, 642] width 58 height 18
